Goal: Task Accomplishment & Management: Use online tool/utility

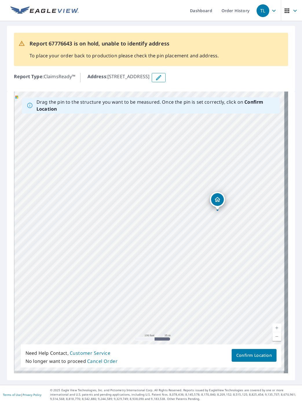
drag, startPoint x: 206, startPoint y: 298, endPoint x: 232, endPoint y: 237, distance: 65.8
click at [234, 239] on div "[STREET_ADDRESS]" at bounding box center [151, 233] width 274 height 282
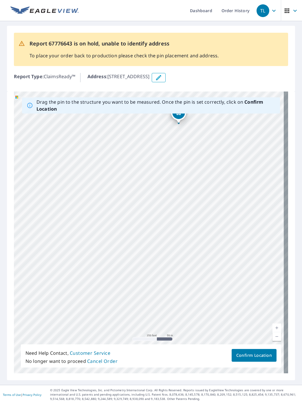
drag, startPoint x: 248, startPoint y: 283, endPoint x: 202, endPoint y: 169, distance: 122.9
click at [202, 169] on div "[STREET_ADDRESS]" at bounding box center [151, 233] width 274 height 282
drag, startPoint x: 220, startPoint y: 194, endPoint x: 169, endPoint y: 263, distance: 86.0
click at [169, 246] on div "[STREET_ADDRESS]" at bounding box center [151, 233] width 274 height 282
drag, startPoint x: 174, startPoint y: 185, endPoint x: 173, endPoint y: 309, distance: 123.8
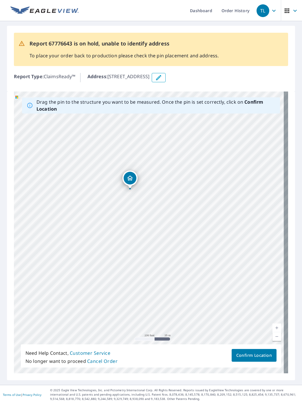
click at [173, 246] on div "[STREET_ADDRESS]" at bounding box center [151, 233] width 274 height 282
drag, startPoint x: 131, startPoint y: 174, endPoint x: 163, endPoint y: 307, distance: 136.7
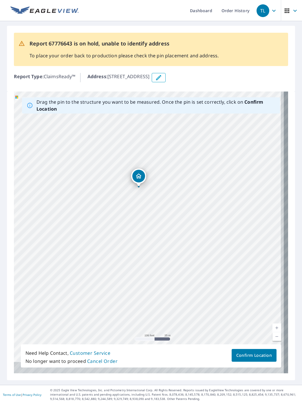
drag, startPoint x: 199, startPoint y: 294, endPoint x: 190, endPoint y: 255, distance: 40.5
click at [190, 246] on div "[STREET_ADDRESS]" at bounding box center [151, 233] width 274 height 282
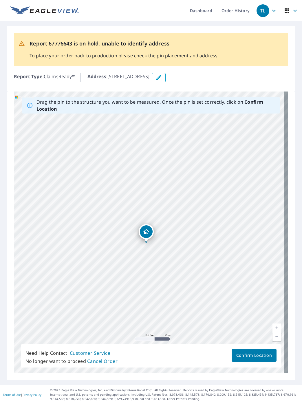
drag, startPoint x: 139, startPoint y: 178, endPoint x: 146, endPoint y: 233, distance: 55.9
click at [146, 233] on div "[STREET_ADDRESS]" at bounding box center [151, 233] width 274 height 282
drag, startPoint x: 212, startPoint y: 314, endPoint x: 206, endPoint y: 182, distance: 132.0
click at [206, 182] on div "[STREET_ADDRESS]" at bounding box center [151, 233] width 274 height 282
drag, startPoint x: 201, startPoint y: 299, endPoint x: 207, endPoint y: 270, distance: 29.5
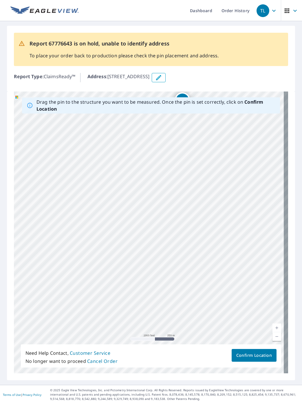
click at [207, 246] on div "[STREET_ADDRESS]" at bounding box center [151, 233] width 274 height 282
drag, startPoint x: 229, startPoint y: 318, endPoint x: 199, endPoint y: 184, distance: 137.4
click at [199, 184] on div "[STREET_ADDRESS]" at bounding box center [151, 233] width 274 height 282
drag, startPoint x: 212, startPoint y: 309, endPoint x: 194, endPoint y: 186, distance: 123.7
click at [194, 186] on div "[STREET_ADDRESS]" at bounding box center [151, 233] width 274 height 282
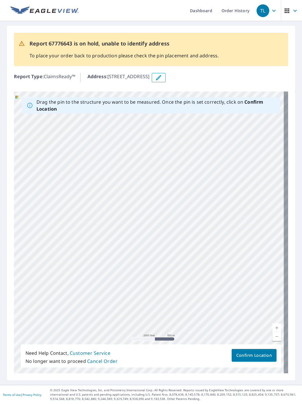
drag, startPoint x: 199, startPoint y: 300, endPoint x: 205, endPoint y: 201, distance: 99.6
click at [205, 201] on div "[STREET_ADDRESS]" at bounding box center [151, 233] width 274 height 282
drag, startPoint x: 218, startPoint y: 177, endPoint x: 227, endPoint y: 279, distance: 101.8
click at [227, 246] on div "[STREET_ADDRESS]" at bounding box center [151, 233] width 274 height 282
drag, startPoint x: 200, startPoint y: 181, endPoint x: 221, endPoint y: 304, distance: 124.8
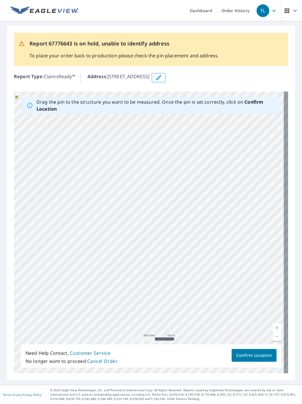
click at [221, 246] on div "[STREET_ADDRESS]" at bounding box center [151, 233] width 274 height 282
drag, startPoint x: 228, startPoint y: 174, endPoint x: 208, endPoint y: 254, distance: 83.0
click at [208, 246] on div "[STREET_ADDRESS]" at bounding box center [151, 233] width 274 height 282
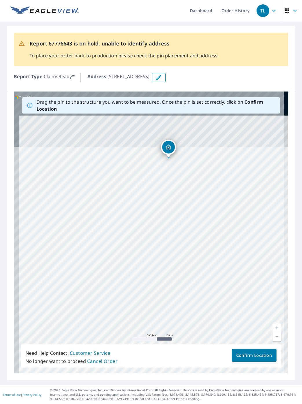
drag, startPoint x: 180, startPoint y: 178, endPoint x: 210, endPoint y: 324, distance: 149.0
click at [210, 246] on div "[STREET_ADDRESS]" at bounding box center [151, 233] width 274 height 282
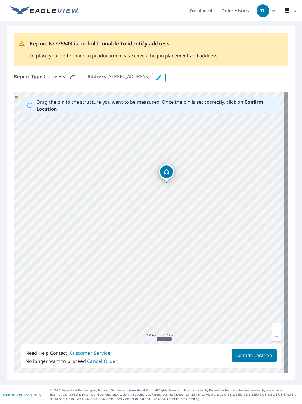
drag, startPoint x: 205, startPoint y: 284, endPoint x: 203, endPoint y: 307, distance: 22.7
click at [203, 246] on div "[STREET_ADDRESS]" at bounding box center [151, 233] width 274 height 282
click at [244, 246] on span "Confirm Location" at bounding box center [255, 355] width 36 height 7
